Goal: Transaction & Acquisition: Book appointment/travel/reservation

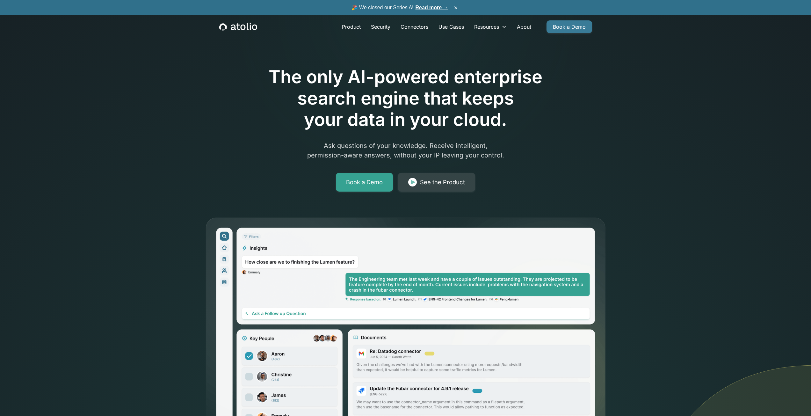
click at [562, 28] on link "Book a Demo" at bounding box center [570, 26] width 46 height 13
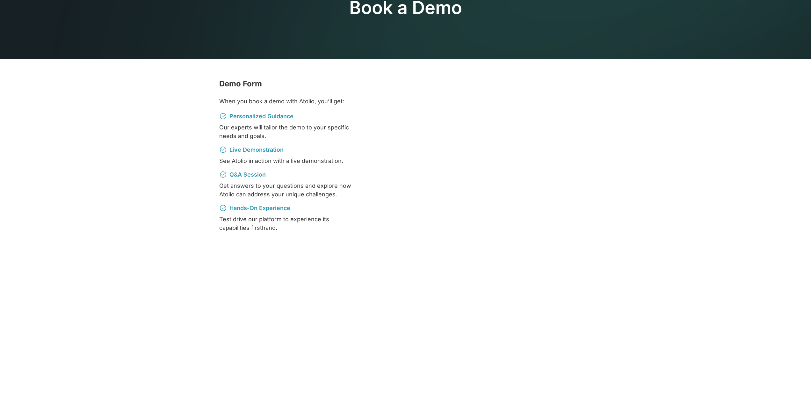
scroll to position [181, 0]
